Goal: Task Accomplishment & Management: Manage account settings

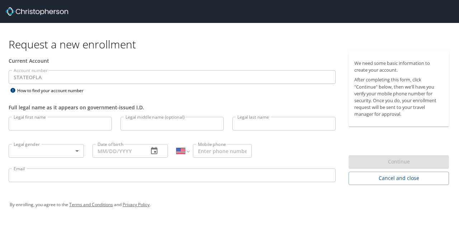
select select "US"
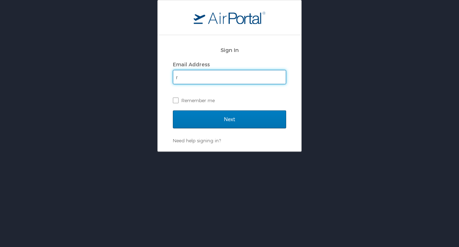
type input "[EMAIL_ADDRESS][DOMAIN_NAME]"
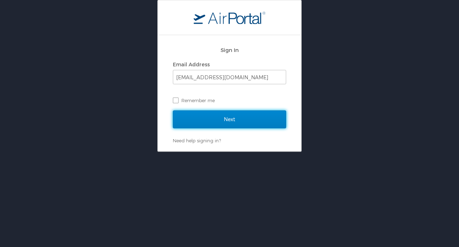
click at [230, 124] on input "Next" at bounding box center [229, 119] width 113 height 18
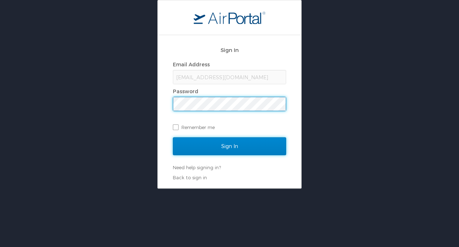
click at [230, 147] on input "Sign In" at bounding box center [229, 146] width 113 height 18
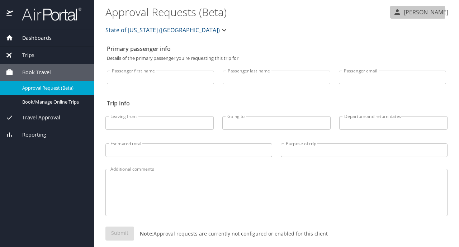
click at [416, 12] on p "[PERSON_NAME]" at bounding box center [425, 12] width 47 height 9
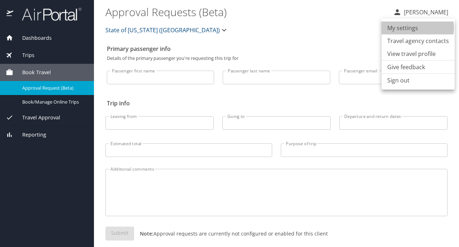
click at [409, 28] on li "My settings" at bounding box center [418, 28] width 73 height 13
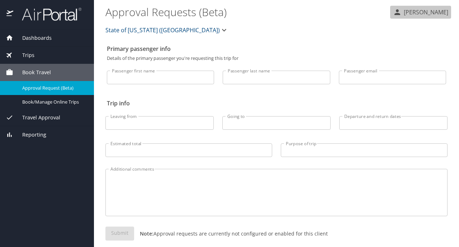
click at [427, 10] on p "[PERSON_NAME]" at bounding box center [425, 12] width 47 height 9
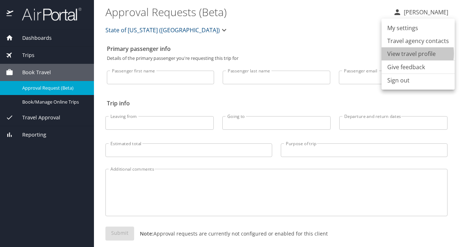
click at [405, 53] on li "View travel profile" at bounding box center [418, 53] width 73 height 13
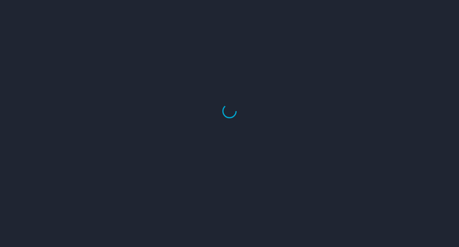
select select "US"
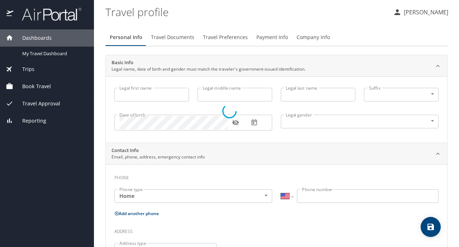
select select "US"
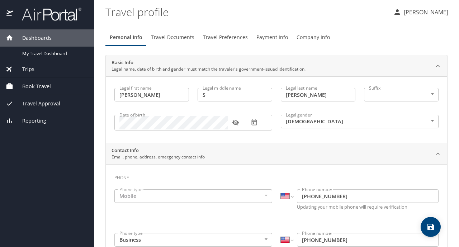
type input "Randell"
type input "S"
type input "Myers"
type input "Male"
type input "Emily"
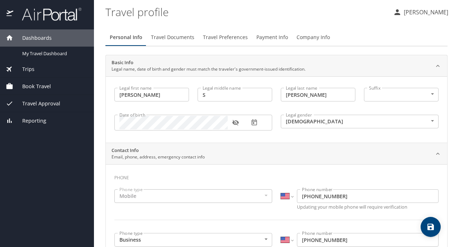
type input "Myers"
select select "IR"
click at [255, 124] on icon "button" at bounding box center [254, 122] width 7 height 7
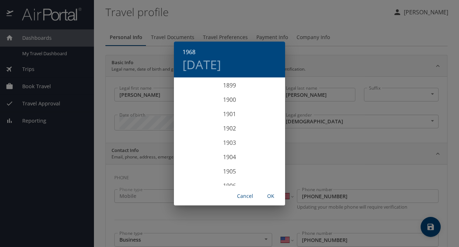
scroll to position [947, 0]
click at [249, 198] on span "Cancel" at bounding box center [244, 196] width 17 height 9
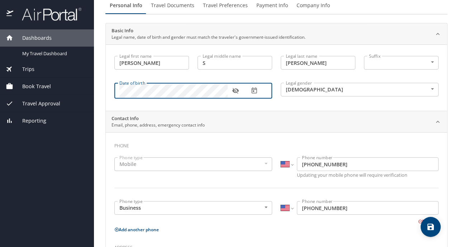
scroll to position [0, 0]
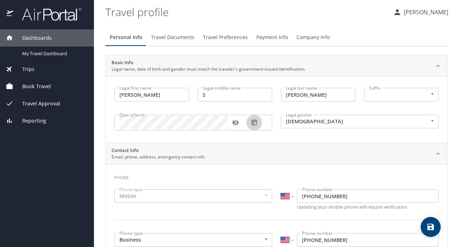
click at [254, 123] on icon "button" at bounding box center [253, 122] width 5 height 6
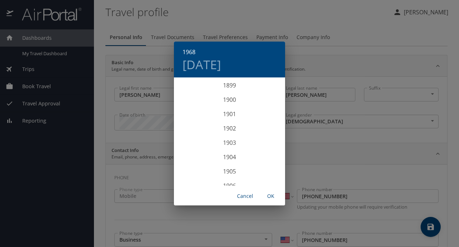
scroll to position [947, 0]
click at [140, 123] on div "1968 Sun, Feb 25 1899 1900 1901 1902 1903 1904 1905 1906 1907 1908 1909 1910 19…" at bounding box center [229, 123] width 459 height 247
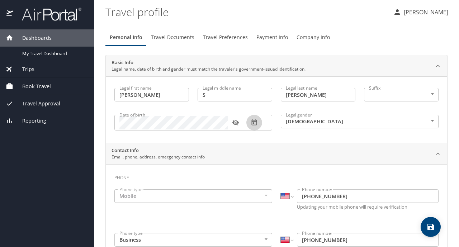
click at [254, 122] on icon "button" at bounding box center [254, 122] width 7 height 7
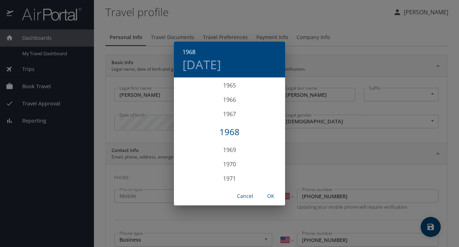
click at [237, 133] on div "1968" at bounding box center [229, 132] width 111 height 14
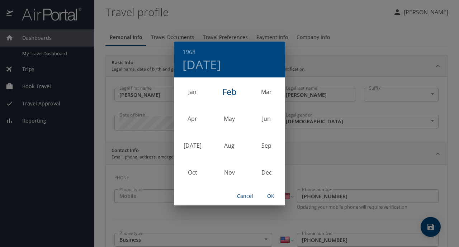
click at [227, 90] on div "Feb" at bounding box center [229, 91] width 37 height 27
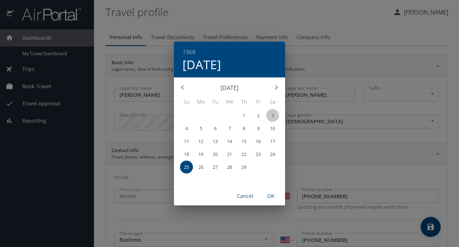
click at [274, 115] on p "3" at bounding box center [273, 115] width 3 height 5
click at [272, 196] on span "OK" at bounding box center [270, 196] width 17 height 9
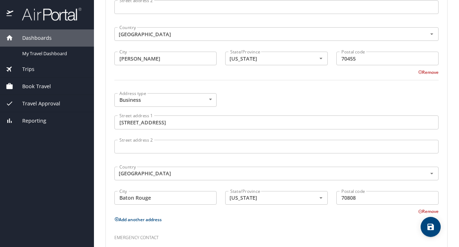
scroll to position [399, 0]
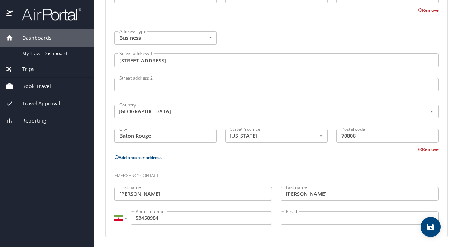
click at [432, 229] on icon "save" at bounding box center [431, 227] width 6 height 6
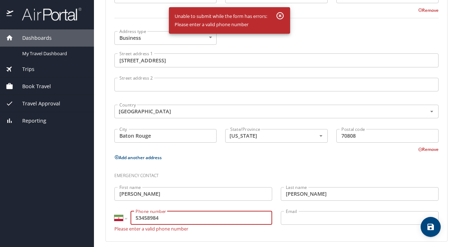
click at [171, 215] on input "53458984" at bounding box center [202, 218] width 142 height 14
type input "5"
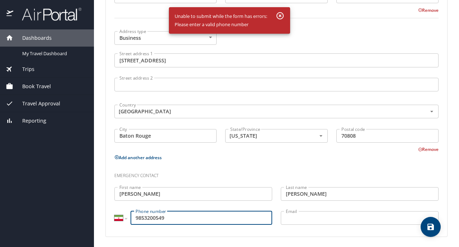
type input "9853200549"
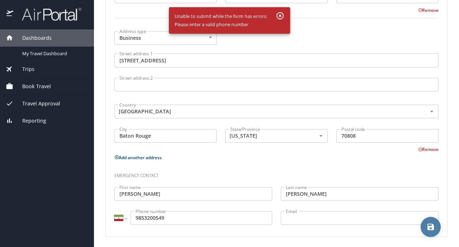
click at [430, 230] on icon "save" at bounding box center [431, 227] width 9 height 9
click at [127, 218] on div at bounding box center [229, 111] width 459 height 272
select select "US"
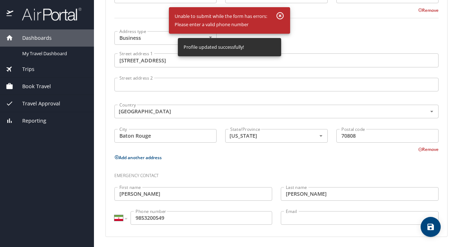
select select "US"
click at [126, 218] on select "International Afghanistan Åland Islands Albania Algeria American Samoa Andorra …" at bounding box center [120, 218] width 12 height 14
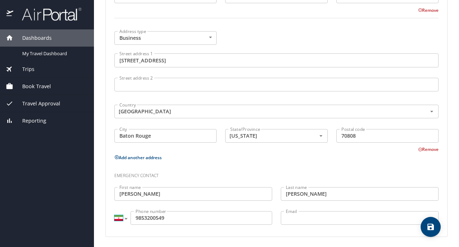
select select "US"
click at [114, 211] on select "International Afghanistan Åland Islands Albania Algeria American Samoa Andorra …" at bounding box center [120, 218] width 12 height 14
type input "(985) 320-0549"
click at [430, 227] on icon "save" at bounding box center [431, 227] width 6 height 6
select select "US"
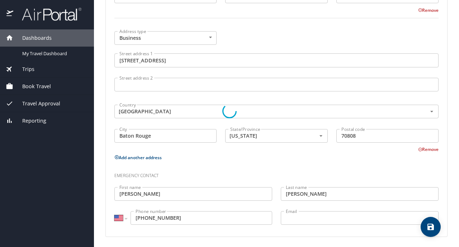
select select "US"
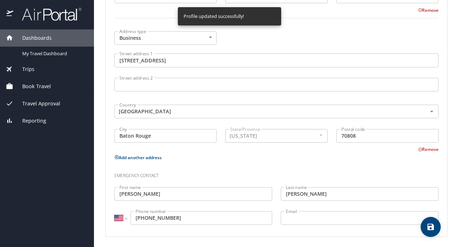
select select "US"
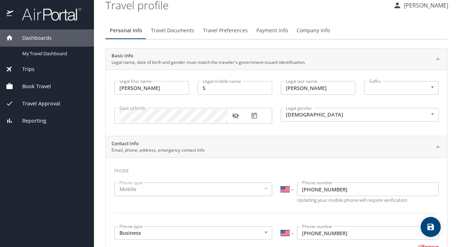
scroll to position [0, 0]
